Goal: Information Seeking & Learning: Learn about a topic

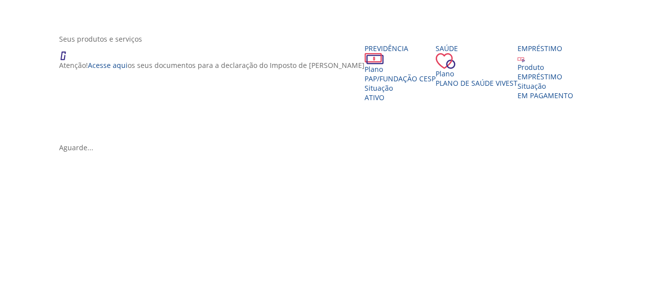
scroll to position [199, 0]
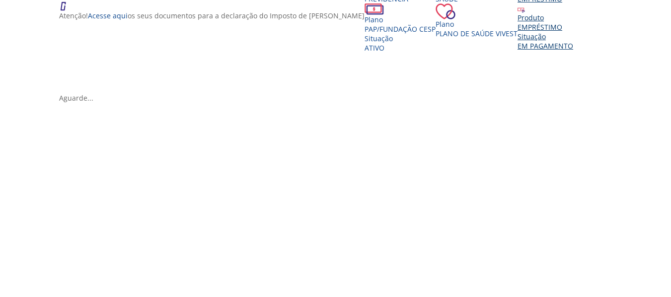
click at [517, 32] on div "EMPRÉSTIMO" at bounding box center [545, 26] width 56 height 9
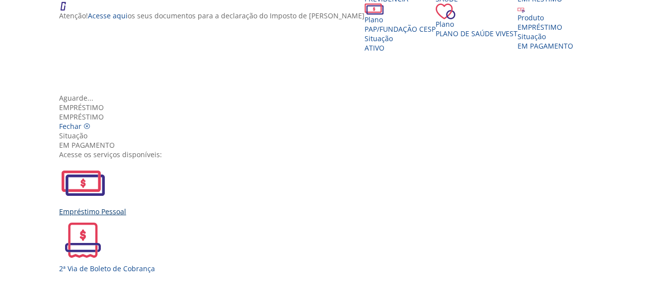
click at [107, 159] on img "Vivest" at bounding box center [83, 183] width 48 height 48
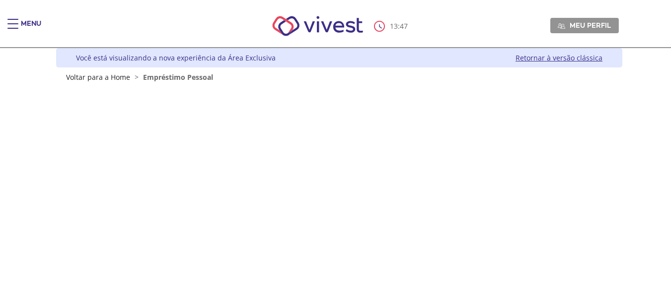
click at [15, 24] on div "Main header" at bounding box center [12, 29] width 11 height 20
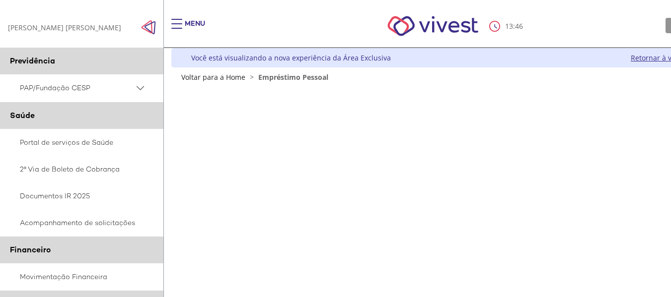
scroll to position [199, 0]
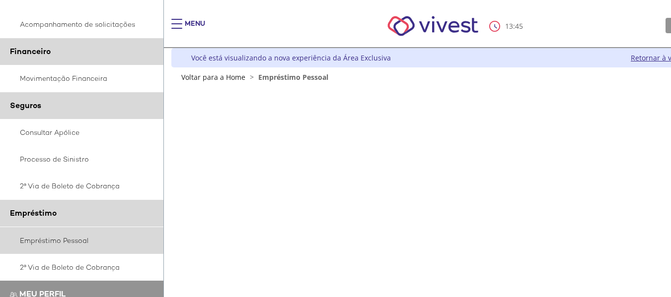
click at [40, 240] on link "Empréstimo Pessoal" at bounding box center [82, 240] width 164 height 27
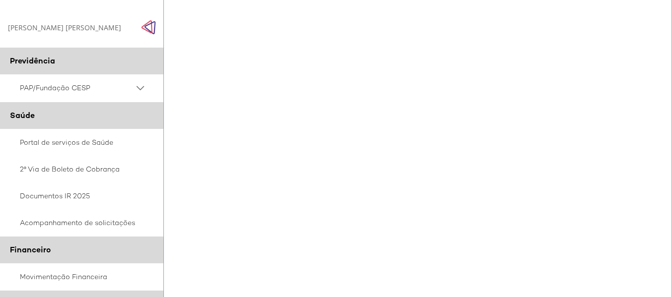
scroll to position [199, 16]
